Goal: Information Seeking & Learning: Check status

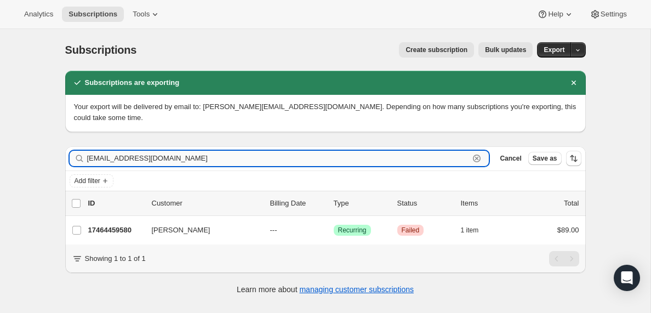
click at [162, 156] on input "[EMAIL_ADDRESS][DOMAIN_NAME]" at bounding box center [278, 158] width 383 height 15
paste input "maldenmitchell5@g"
type input "[EMAIL_ADDRESS][DOMAIN_NAME]"
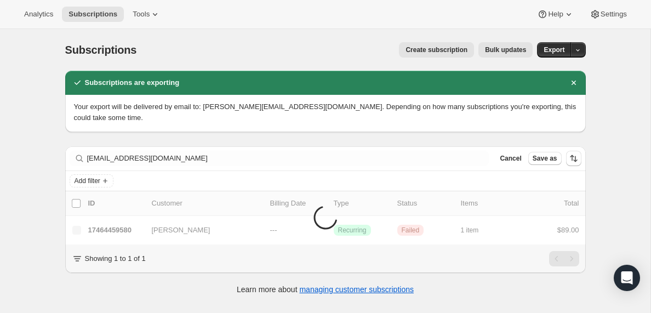
scroll to position [29, 0]
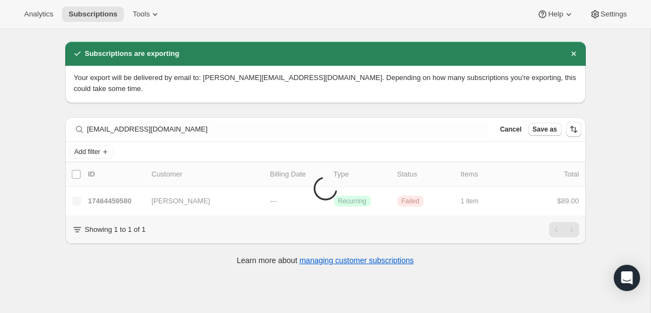
click at [338, 22] on div "Analytics Subscriptions Tools Help Settings" at bounding box center [325, 14] width 651 height 29
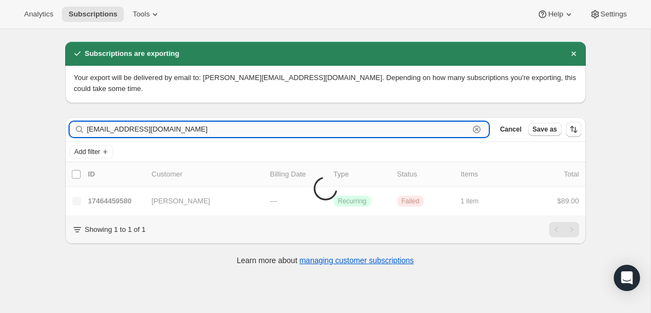
click at [114, 132] on input "[EMAIL_ADDRESS][DOMAIN_NAME]" at bounding box center [278, 129] width 383 height 15
click at [275, 129] on input "[EMAIL_ADDRESS][DOMAIN_NAME]" at bounding box center [278, 129] width 383 height 15
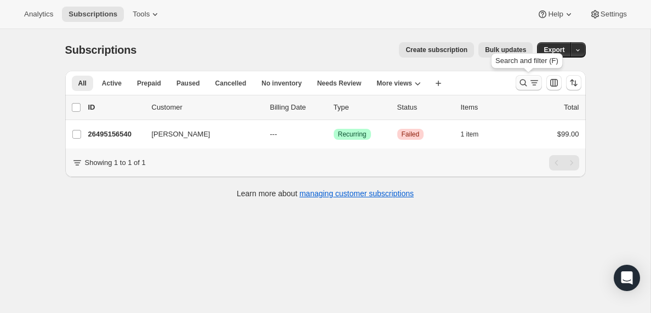
click at [530, 82] on icon "Search and filter results" at bounding box center [534, 82] width 11 height 11
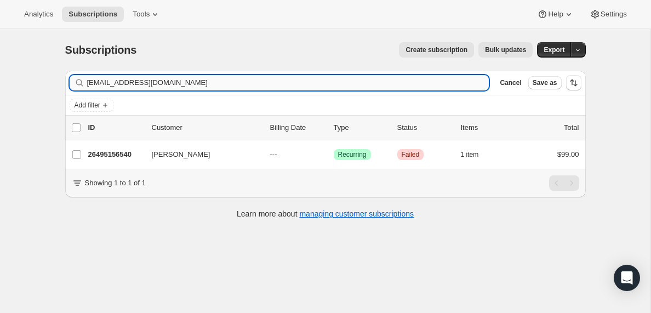
click at [140, 81] on input "[EMAIL_ADDRESS][DOMAIN_NAME]" at bounding box center [288, 82] width 402 height 15
click at [128, 83] on input "blessingk@bleklegacy.co.za" at bounding box center [278, 82] width 383 height 15
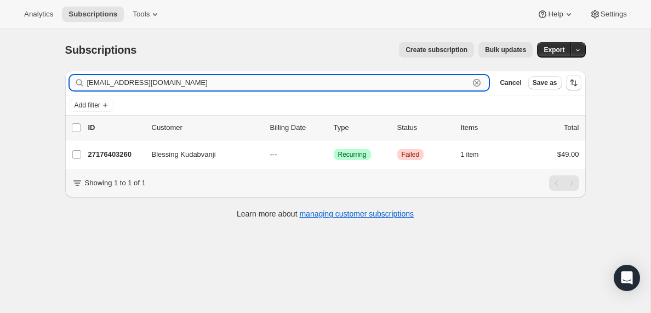
click at [128, 83] on input "blessingk@bleklegacy.co.za" at bounding box center [278, 82] width 383 height 15
paste input "dallas.spc@gmail.com"
click at [140, 86] on input "dallas.spc@gmail.com" at bounding box center [278, 82] width 383 height 15
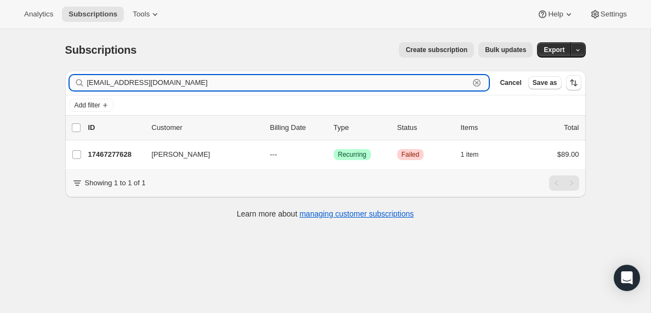
click at [140, 86] on input "dallas.spc@gmail.com" at bounding box center [278, 82] width 383 height 15
paste input "mendez721@yahoo"
click at [133, 83] on input "mendez721@yahoo.com" at bounding box center [278, 82] width 383 height 15
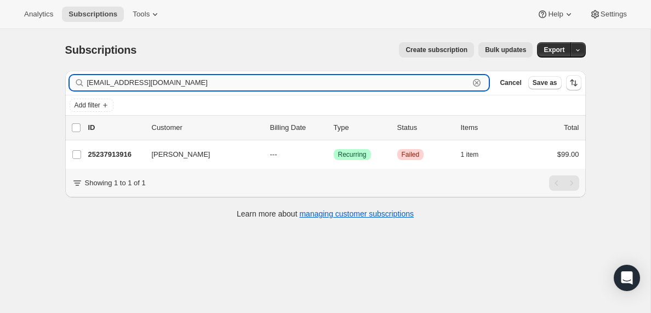
click at [133, 83] on input "mendez721@yahoo.com" at bounding box center [278, 82] width 383 height 15
paste input "kmac0233@gmail"
click at [203, 84] on input "kmac0233@gmail.com" at bounding box center [278, 82] width 383 height 15
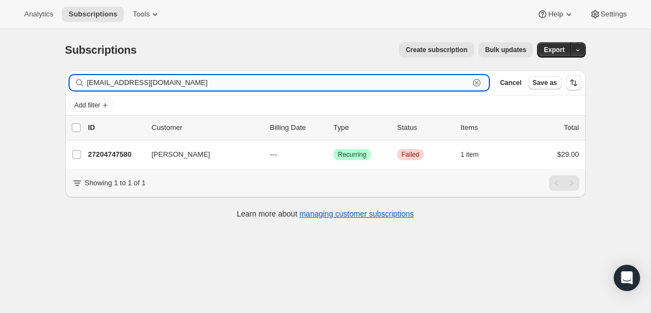
click at [203, 84] on input "kmac0233@gmail.com" at bounding box center [278, 82] width 383 height 15
paste input "icr244"
click at [191, 85] on input "icr244@gmail.com" at bounding box center [278, 82] width 383 height 15
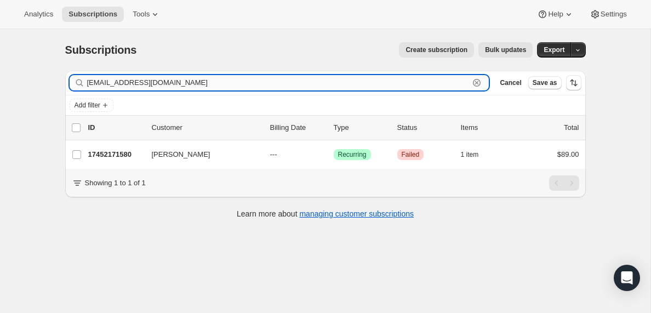
click at [191, 85] on input "icr244@gmail.com" at bounding box center [278, 82] width 383 height 15
paste input "greg@mullinaxfuneralhome"
click at [198, 79] on input "greg@mullinaxfuneralhome.com" at bounding box center [278, 82] width 383 height 15
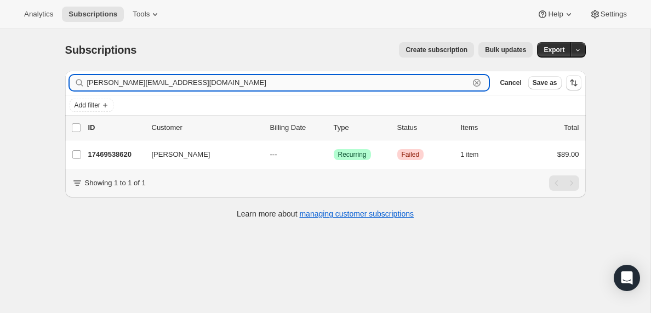
click at [198, 79] on input "greg@mullinaxfuneralhome.com" at bounding box center [278, 82] width 383 height 15
paste input "dylan@covenantchurchhouma"
click at [219, 80] on input "dylan@covenantchurchhouma.com" at bounding box center [278, 82] width 383 height 15
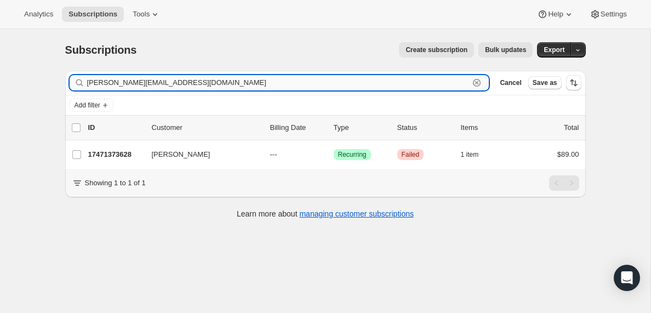
click at [219, 80] on input "dylan@covenantchurchhouma.com" at bounding box center [278, 82] width 383 height 15
paste input "encounterlove.contact@gmail"
click at [200, 82] on input "encounterlove.contact@gmail.com" at bounding box center [278, 82] width 383 height 15
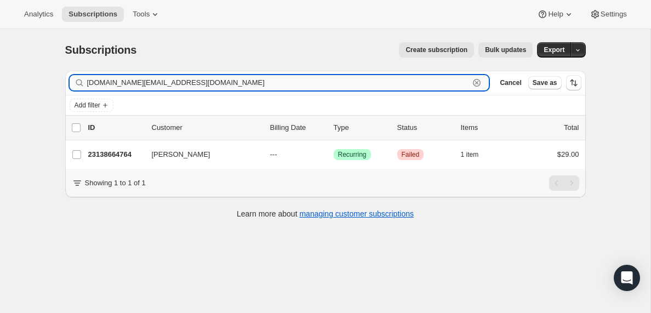
click at [200, 82] on input "encounterlove.contact@gmail.com" at bounding box center [278, 82] width 383 height 15
paste input "urbanomusic@live"
click at [130, 83] on input "eurbanomusic@live.com" at bounding box center [278, 82] width 383 height 15
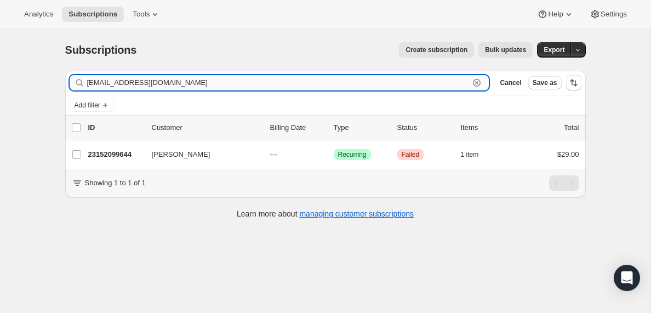
click at [130, 83] on input "eurbanomusic@live.com" at bounding box center [278, 82] width 383 height 15
paste input "douglascaddell@gmail"
click at [210, 81] on input "douglascaddell@gmail.com" at bounding box center [278, 82] width 383 height 15
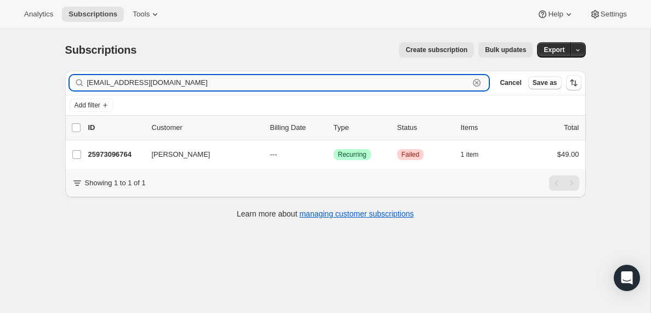
click at [210, 81] on input "douglascaddell@gmail.com" at bounding box center [278, 82] width 383 height 15
paste input "mrshelenlfosterr"
click at [191, 83] on input "mrshelenlfosterr@gmail.com" at bounding box center [278, 82] width 383 height 15
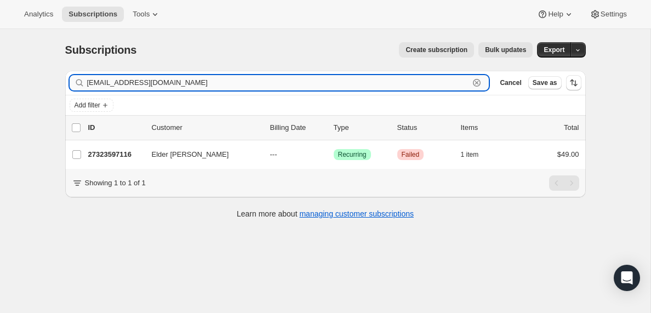
paste input "bulufamily24"
click at [181, 87] on input "bulufamily24@gmail.com" at bounding box center [278, 82] width 383 height 15
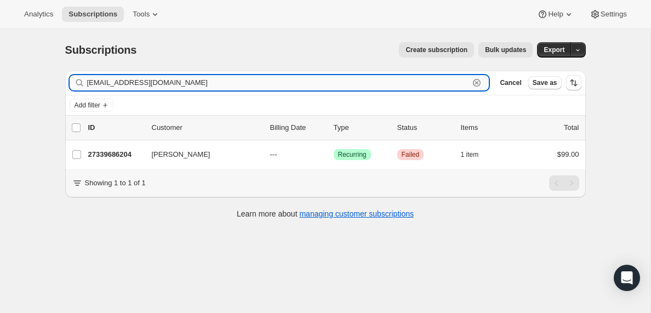
paste input "shamarwilliamscare@yahoo"
click at [138, 85] on input "shamarwilliamscare@yahoo.com" at bounding box center [278, 82] width 383 height 15
paste input "davidbutts337@icloud"
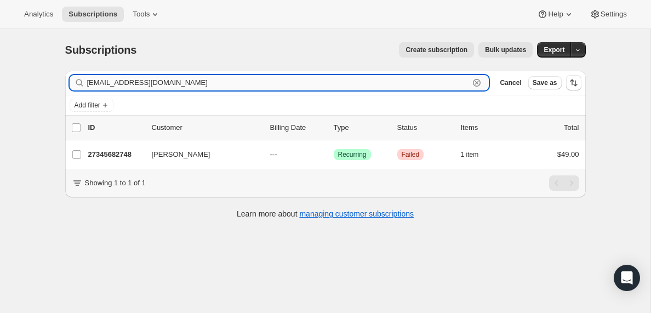
click at [179, 81] on input "davidbutts337@icloud.com" at bounding box center [278, 82] width 383 height 15
paste input "johnajayi@gmail"
click at [171, 83] on input "johnajayi@gmail.com" at bounding box center [278, 82] width 383 height 15
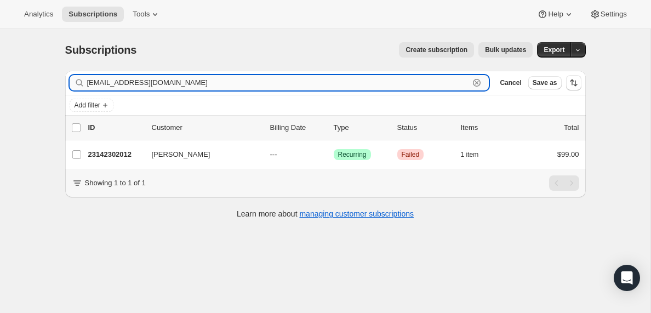
click at [171, 83] on input "johnajayi@gmail.com" at bounding box center [278, 82] width 383 height 15
paste input "davidbutts337"
click at [163, 81] on input "davidbutts337@gmail.com" at bounding box center [278, 82] width 383 height 15
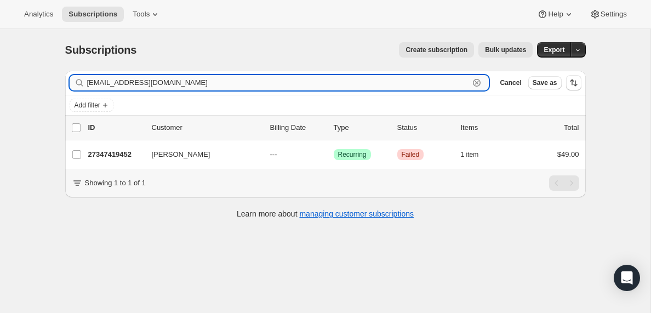
click at [163, 81] on input "davidbutts337@gmail.com" at bounding box center [278, 82] width 383 height 15
paste input "arq_zunmel@outlook"
click at [172, 86] on input "arq_zunmel@outlook.com" at bounding box center [278, 82] width 383 height 15
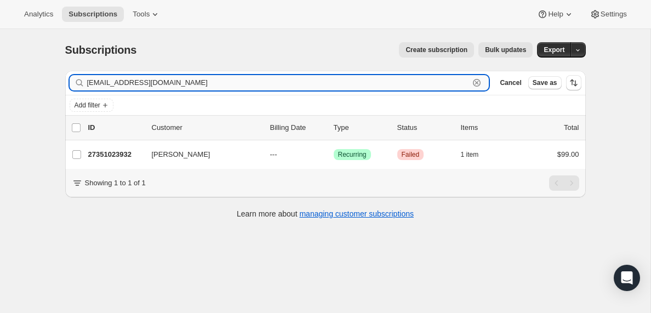
click at [172, 86] on input "arq_zunmel@outlook.com" at bounding box center [278, 82] width 383 height 15
paste input "ldavenport@adi.msstate.edu"
click at [206, 79] on input "ldavenport@adi.msstate.edu" at bounding box center [278, 82] width 383 height 15
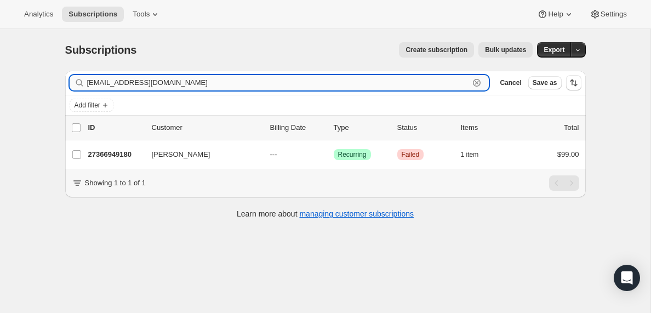
click at [206, 79] on input "ldavenport@adi.msstate.edu" at bounding box center [278, 82] width 383 height 15
paste input "mondycano@mac.com"
type input "mondycano@mac.com"
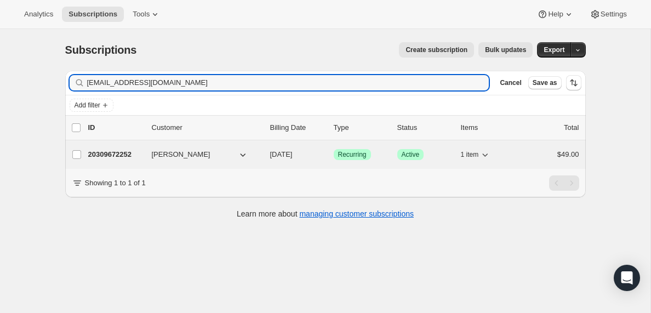
click at [108, 155] on p "20309672252" at bounding box center [115, 154] width 55 height 11
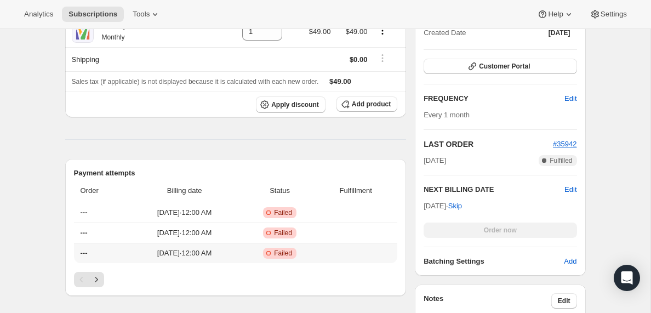
scroll to position [335, 0]
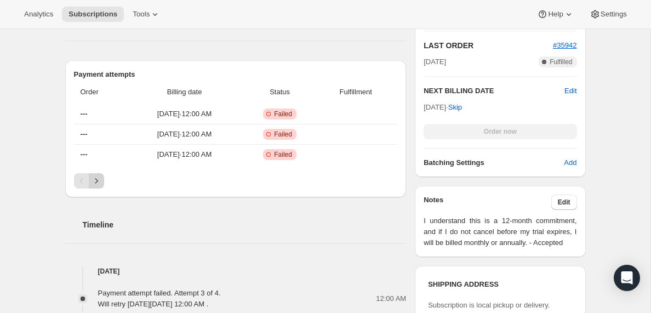
click at [98, 180] on icon "Next" at bounding box center [96, 180] width 11 height 11
click at [96, 181] on icon "Next" at bounding box center [96, 180] width 11 height 11
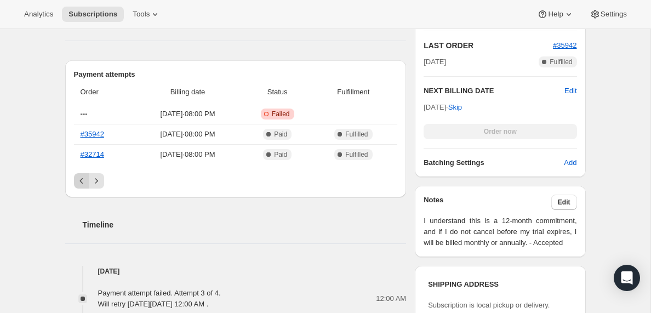
click at [79, 183] on icon "Previous" at bounding box center [81, 180] width 11 height 11
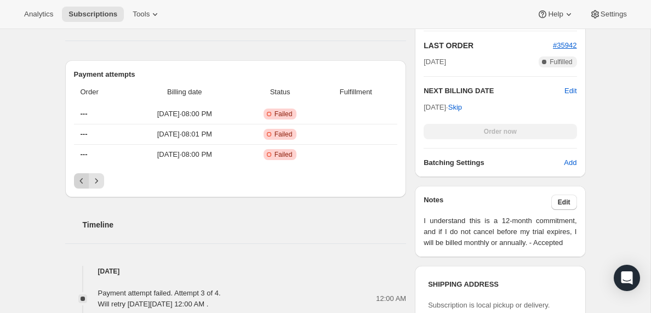
click at [79, 183] on icon "Previous" at bounding box center [81, 180] width 11 height 11
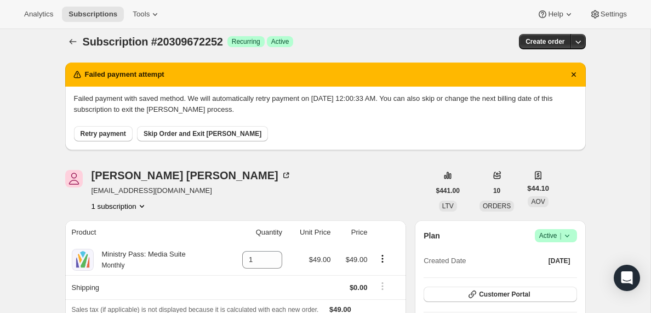
scroll to position [0, 0]
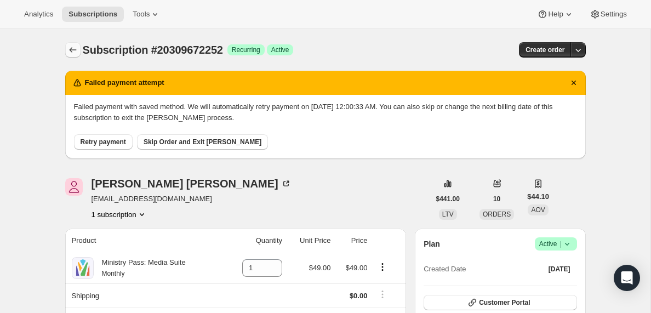
click at [68, 49] on icon "Subscriptions" at bounding box center [72, 49] width 11 height 11
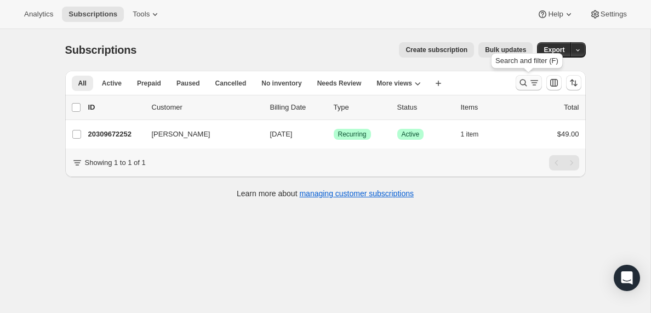
click at [533, 82] on icon "Search and filter results" at bounding box center [534, 82] width 11 height 11
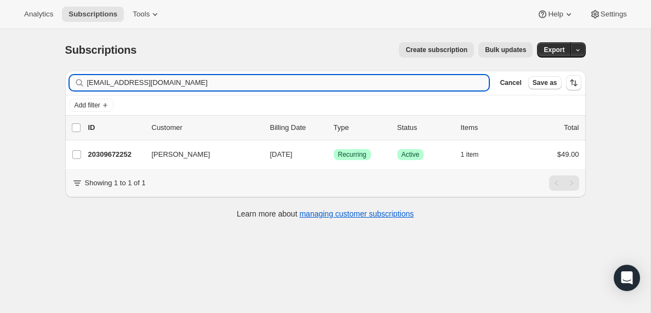
click at [159, 87] on input "mondycano@mac.com" at bounding box center [288, 82] width 402 height 15
type input "lukebillings32@gmail.com"
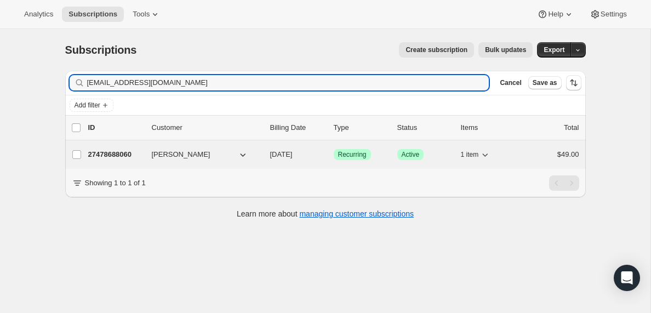
click at [113, 153] on p "27478688060" at bounding box center [115, 154] width 55 height 11
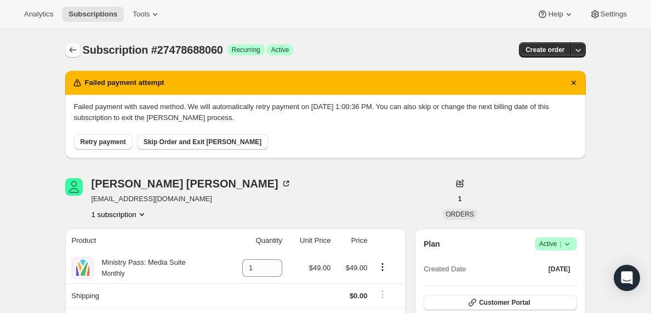
click at [73, 50] on icon "Subscriptions" at bounding box center [72, 49] width 11 height 11
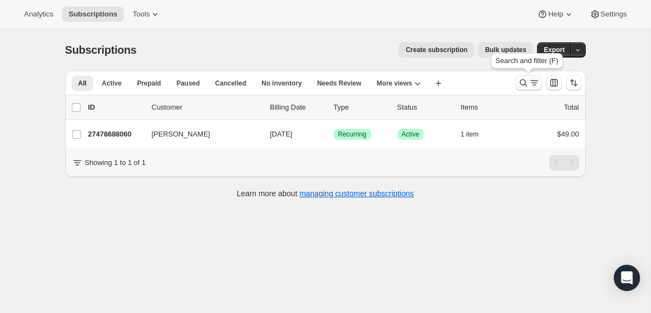
click at [530, 84] on icon "Search and filter results" at bounding box center [534, 82] width 11 height 11
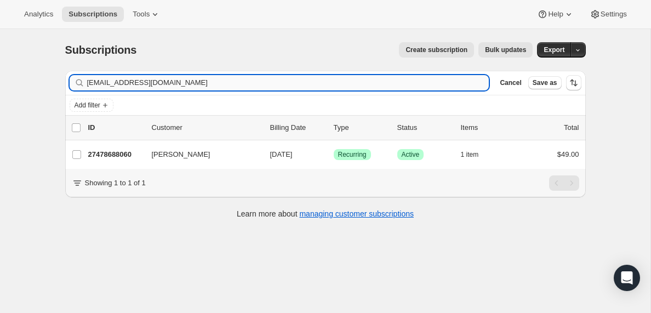
click at [215, 82] on input "lukebillings32@gmail.com" at bounding box center [288, 82] width 402 height 15
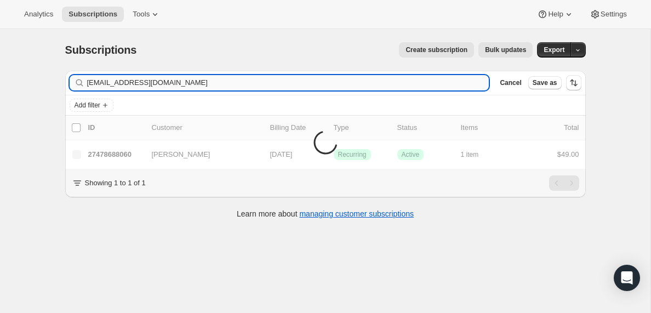
type input "ministerjoshuaw@gmail.com"
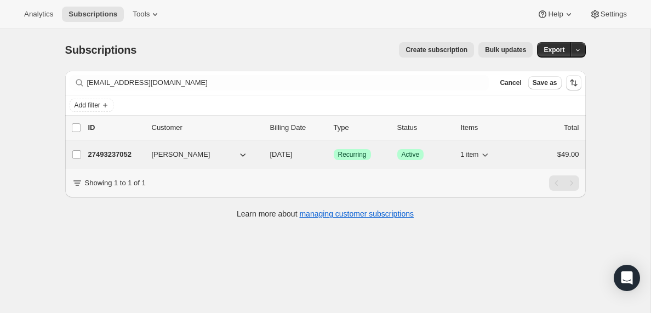
click at [123, 155] on p "27493237052" at bounding box center [115, 154] width 55 height 11
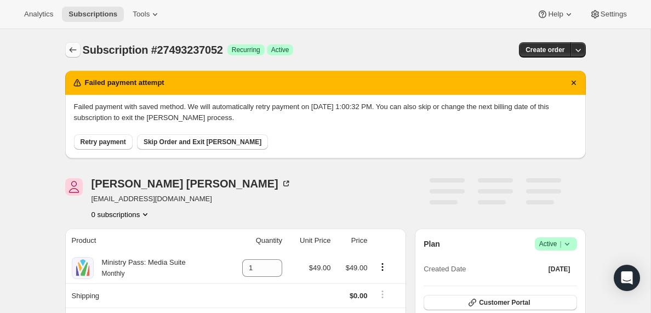
click at [73, 51] on icon "Subscriptions" at bounding box center [72, 49] width 11 height 11
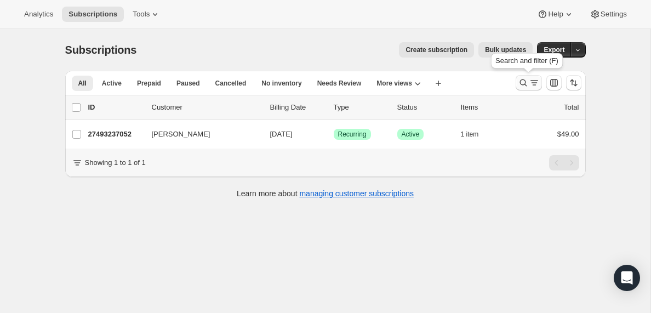
click at [532, 80] on icon "Search and filter results" at bounding box center [534, 82] width 11 height 11
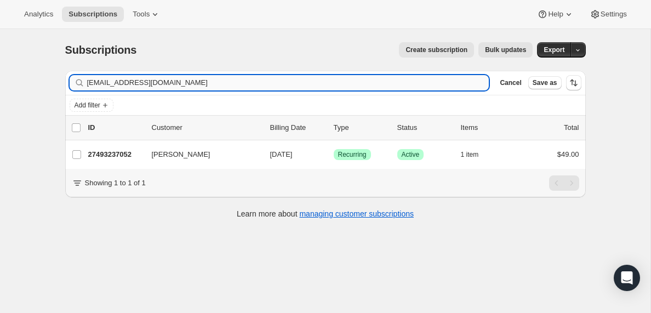
click at [200, 84] on input "ministerjoshuaw@gmail.com" at bounding box center [288, 82] width 402 height 15
click at [147, 83] on input "roberto@livinghopetrenton.com" at bounding box center [278, 82] width 383 height 15
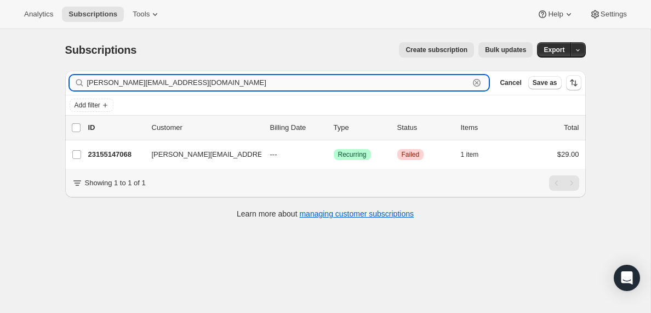
click at [147, 83] on input "roberto@livinghopetrenton.com" at bounding box center [278, 82] width 383 height 15
paste input "sesfem@yahoo"
click at [164, 83] on input "sesfem@yahoo.com" at bounding box center [278, 82] width 383 height 15
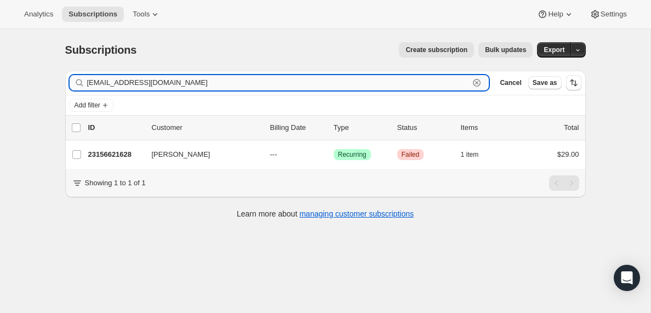
paste input "dennis32003@gmail"
type input "dennis32003@gmail.com"
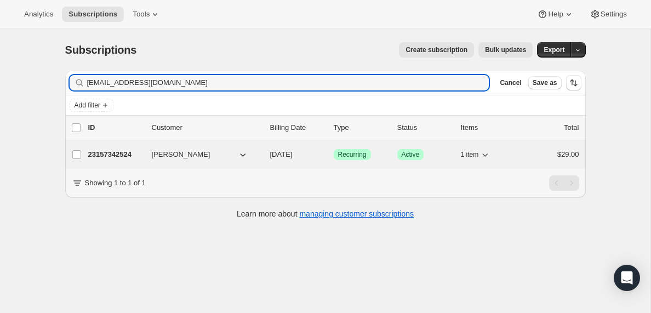
click at [115, 156] on p "23157342524" at bounding box center [115, 154] width 55 height 11
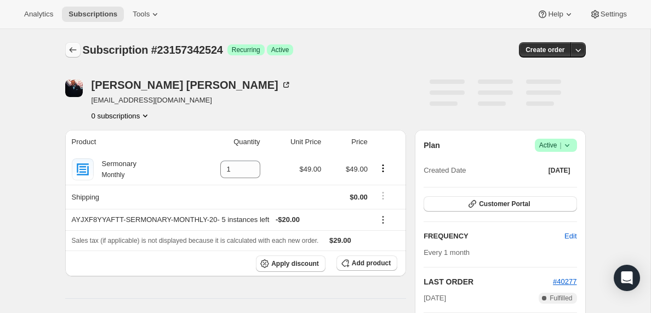
click at [70, 49] on icon "Subscriptions" at bounding box center [72, 49] width 7 height 5
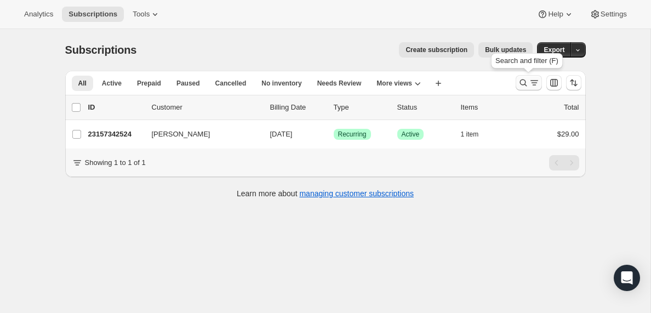
click at [533, 82] on icon "Search and filter results" at bounding box center [534, 82] width 11 height 11
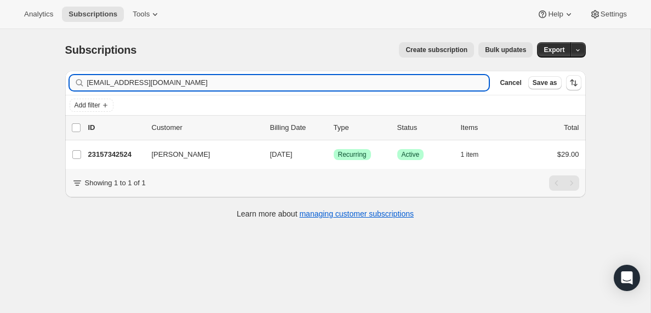
click at [179, 84] on input "dennis32003@gmail.com" at bounding box center [288, 82] width 402 height 15
click at [240, 87] on input "creativemp16@gmail.com" at bounding box center [278, 82] width 383 height 15
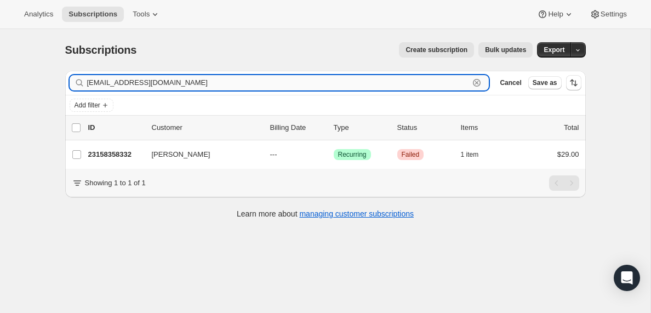
click at [240, 87] on input "creativemp16@gmail.com" at bounding box center [278, 82] width 383 height 15
paste input "tangipo@yahoo"
click at [159, 82] on input "tangipo@yahoo.com" at bounding box center [278, 82] width 383 height 15
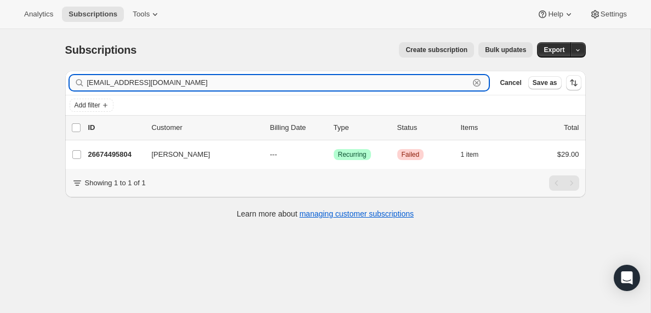
click at [159, 82] on input "tangipo@yahoo.com" at bounding box center [278, 82] width 383 height 15
paste input "cyounger64@gmail"
click at [125, 84] on input "cyounger64@gmail.com" at bounding box center [278, 82] width 383 height 15
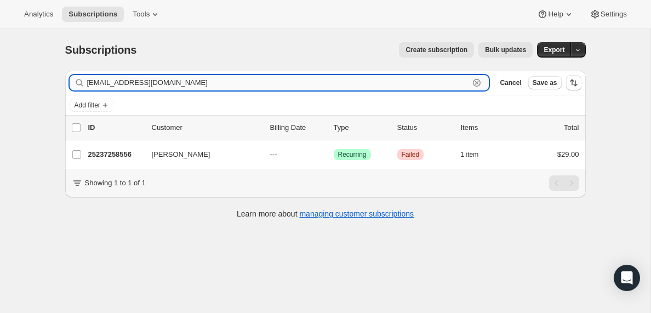
click at [125, 84] on input "cyounger64@gmail.com" at bounding box center [278, 82] width 383 height 15
paste input "poindexterdylan.onewaykids"
type input "poindexterdylan.onewaykids@gmail.com"
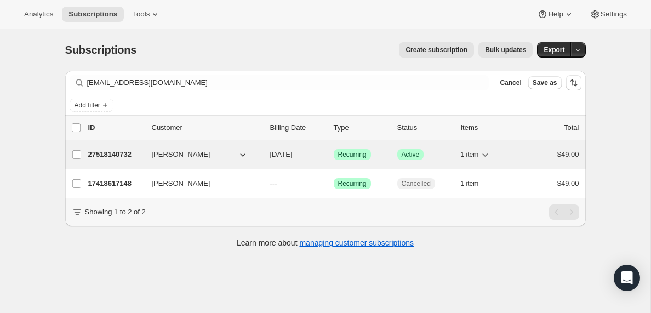
click at [110, 154] on p "27518140732" at bounding box center [115, 154] width 55 height 11
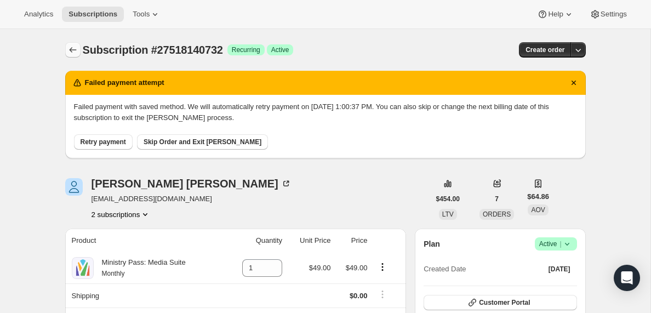
click at [73, 50] on icon "Subscriptions" at bounding box center [72, 49] width 11 height 11
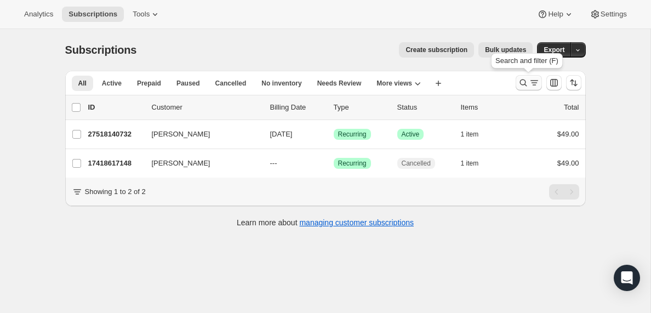
click at [532, 84] on icon "Search and filter results" at bounding box center [534, 82] width 11 height 11
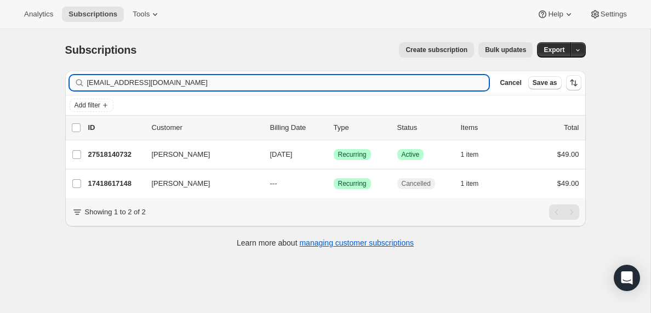
click at [178, 87] on input "poindexterdylan.onewaykids@gmail.com" at bounding box center [288, 82] width 402 height 15
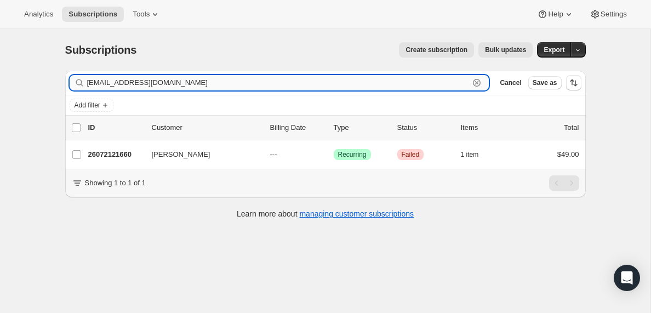
click at [195, 88] on input "winstond.guy@gmail.com" at bounding box center [278, 82] width 383 height 15
paste input "kebazzani"
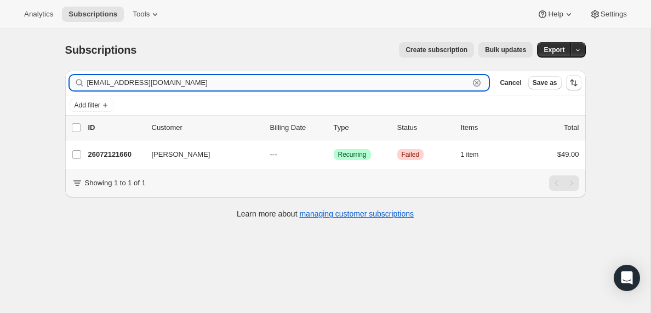
type input "kebazzani@gmail.com"
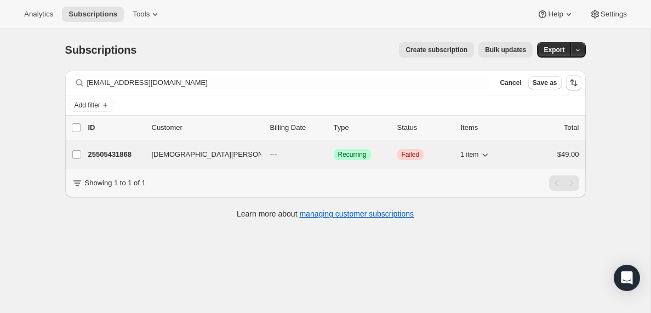
click at [123, 156] on p "25505431868" at bounding box center [115, 154] width 55 height 11
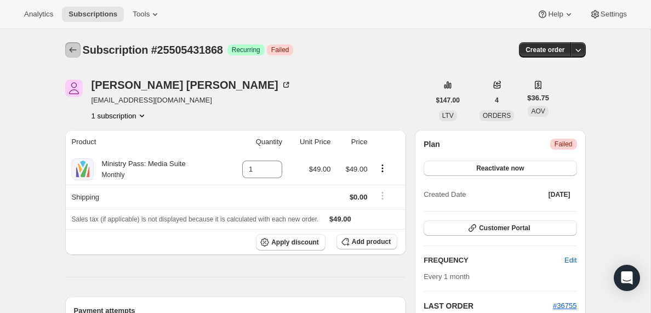
click at [71, 48] on icon "Subscriptions" at bounding box center [72, 49] width 7 height 5
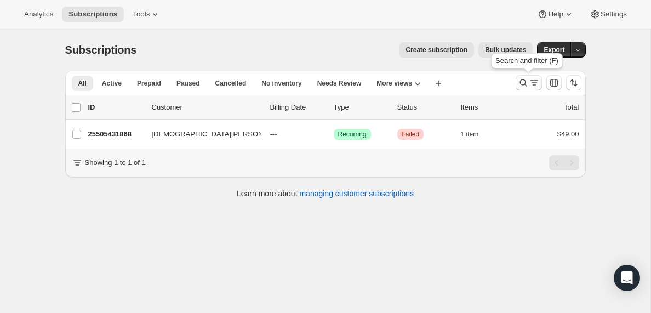
click at [532, 83] on icon "Search and filter results" at bounding box center [534, 82] width 11 height 11
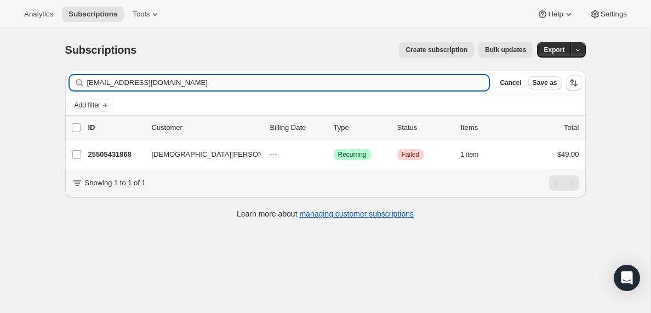
click at [175, 84] on input "kebazzani@gmail.com" at bounding box center [288, 82] width 402 height 15
drag, startPoint x: 175, startPoint y: 84, endPoint x: 174, endPoint y: 78, distance: 5.6
click at [175, 83] on input "kebazzani@gmail.com" at bounding box center [288, 82] width 402 height 15
type input "suzette@impactcity.org"
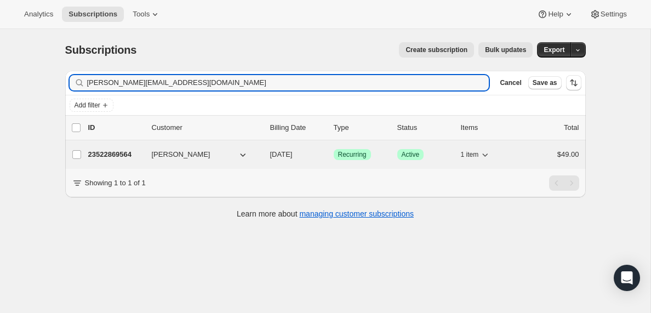
click at [121, 156] on p "23522869564" at bounding box center [115, 154] width 55 height 11
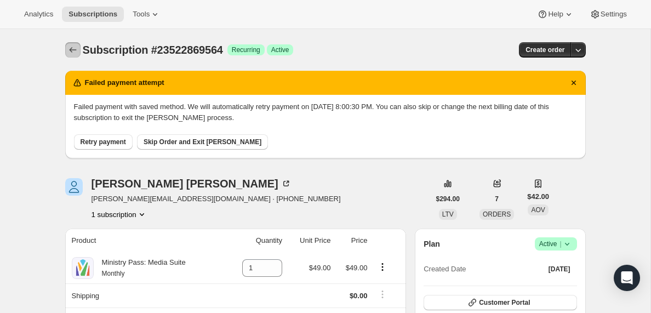
click at [70, 48] on icon "Subscriptions" at bounding box center [72, 49] width 7 height 5
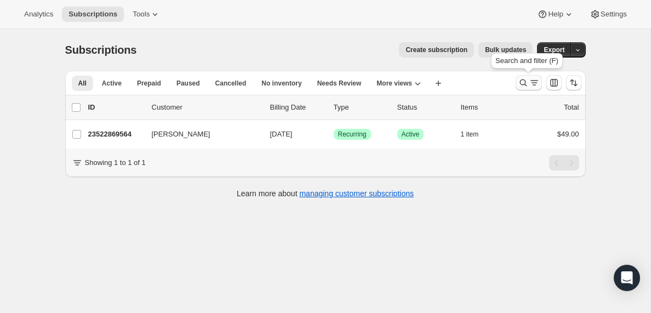
click at [529, 82] on icon "Search and filter results" at bounding box center [534, 82] width 11 height 11
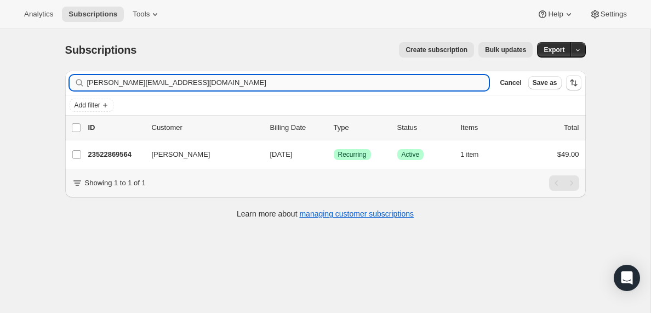
click at [148, 82] on input "suzette@impactcity.org" at bounding box center [288, 82] width 402 height 15
type input "ryan@thetableclyde.church"
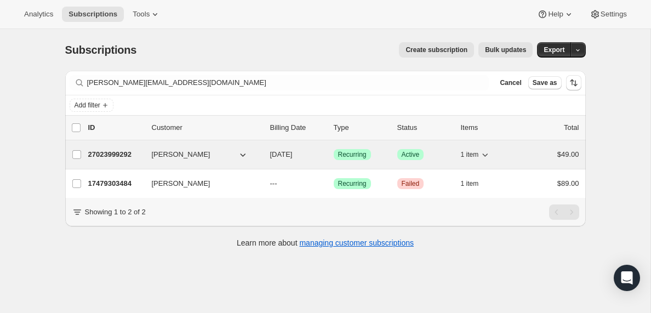
click at [110, 156] on p "27023999292" at bounding box center [115, 154] width 55 height 11
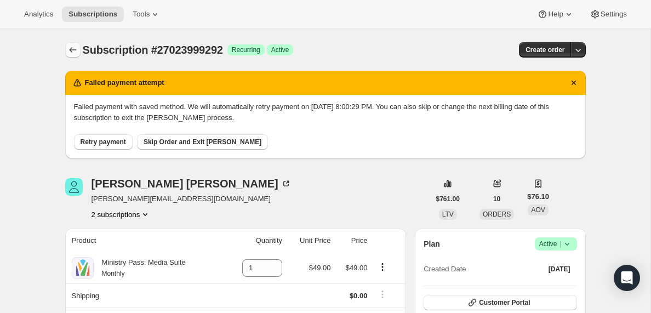
click at [71, 50] on icon "Subscriptions" at bounding box center [72, 49] width 11 height 11
